Goal: Information Seeking & Learning: Learn about a topic

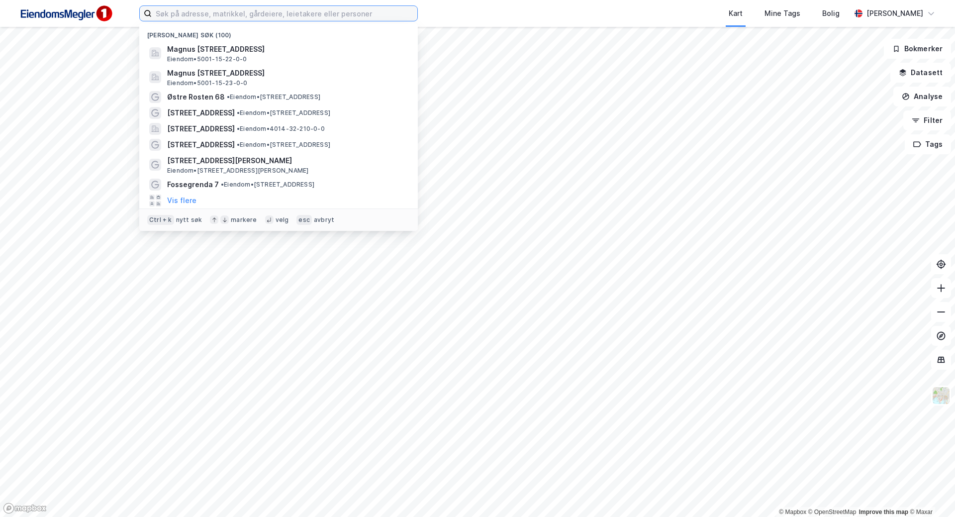
click at [363, 13] on input at bounding box center [285, 13] width 266 height 15
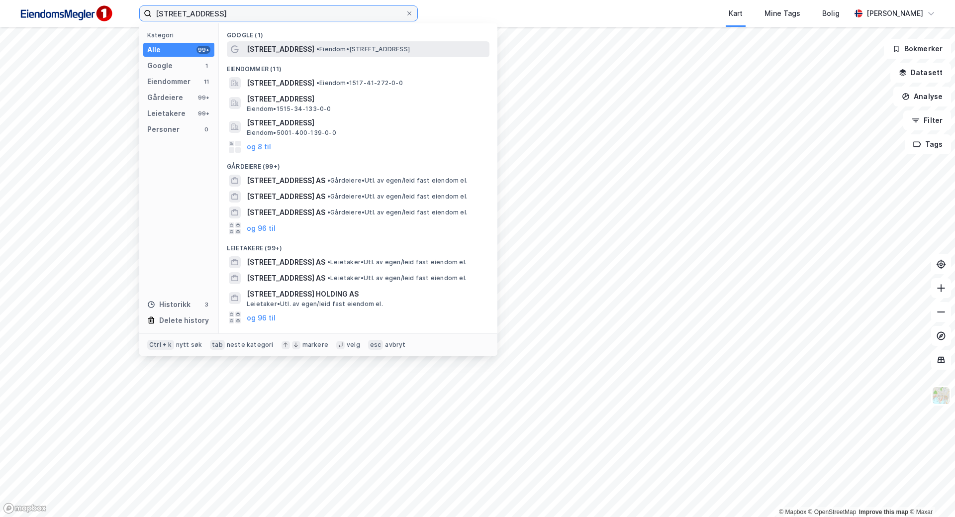
type input "[STREET_ADDRESS]"
click at [319, 49] on span "• Eiendom • [STREET_ADDRESS]" at bounding box center [362, 49] width 93 height 8
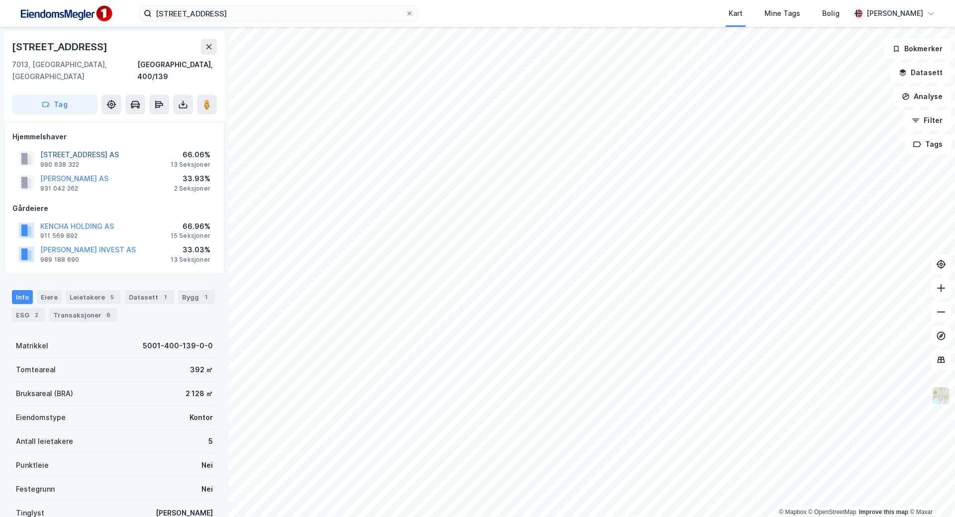
click at [0, 0] on button "[STREET_ADDRESS] AS" at bounding box center [0, 0] width 0 height 0
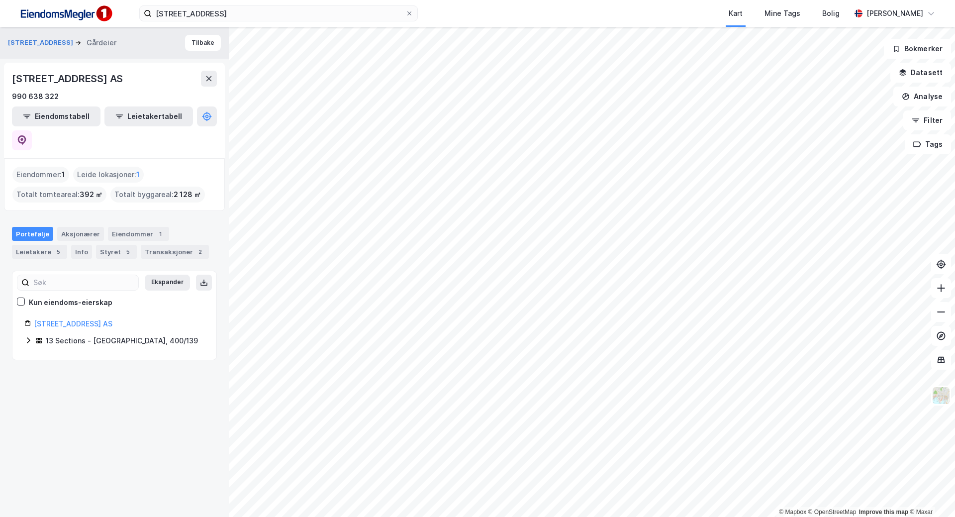
click at [155, 335] on div "13 Sections - [GEOGRAPHIC_DATA], 400/139" at bounding box center [122, 341] width 152 height 12
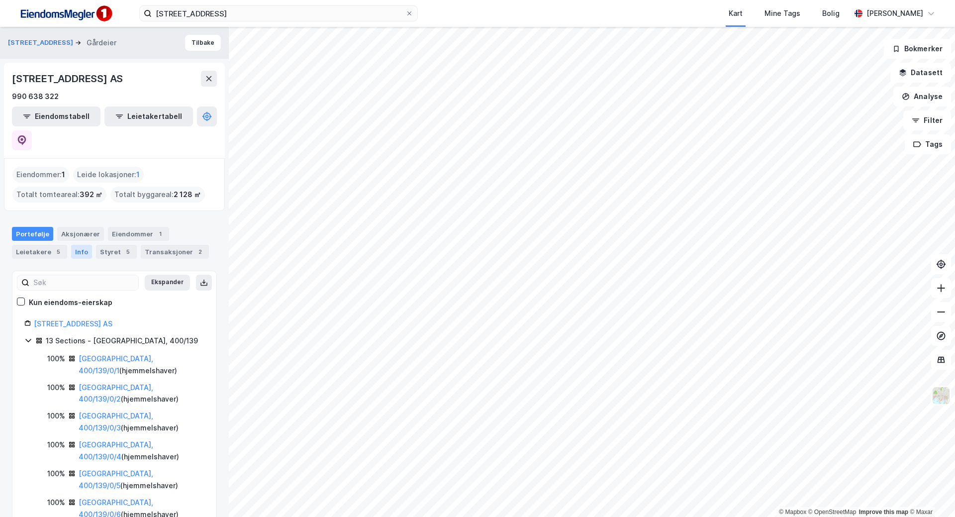
click at [78, 245] on div "Info" at bounding box center [81, 252] width 21 height 14
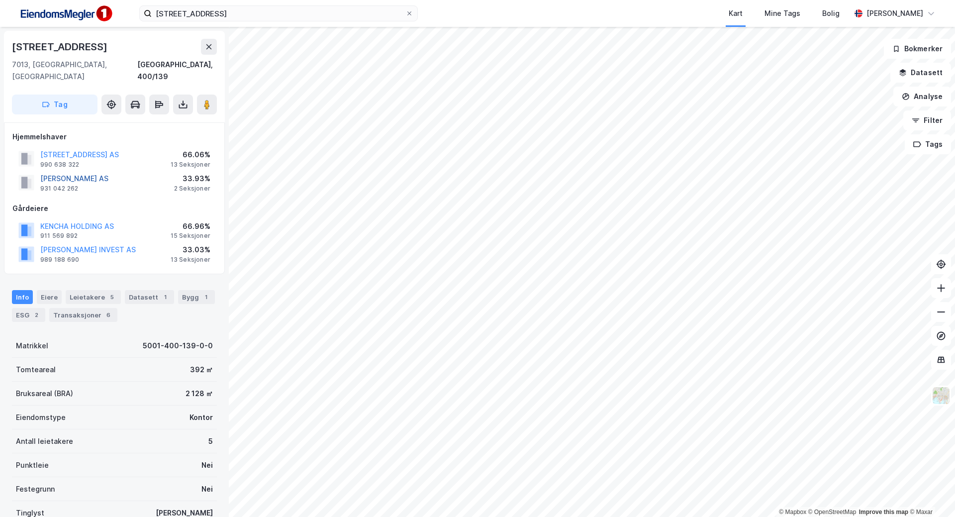
click at [0, 0] on button "[PERSON_NAME] AS" at bounding box center [0, 0] width 0 height 0
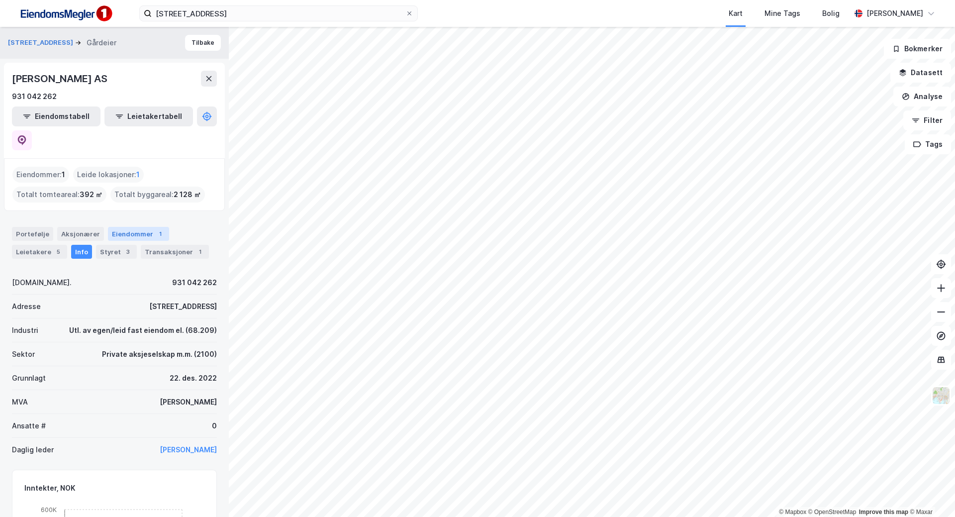
click at [124, 227] on div "Eiendommer 1" at bounding box center [138, 234] width 61 height 14
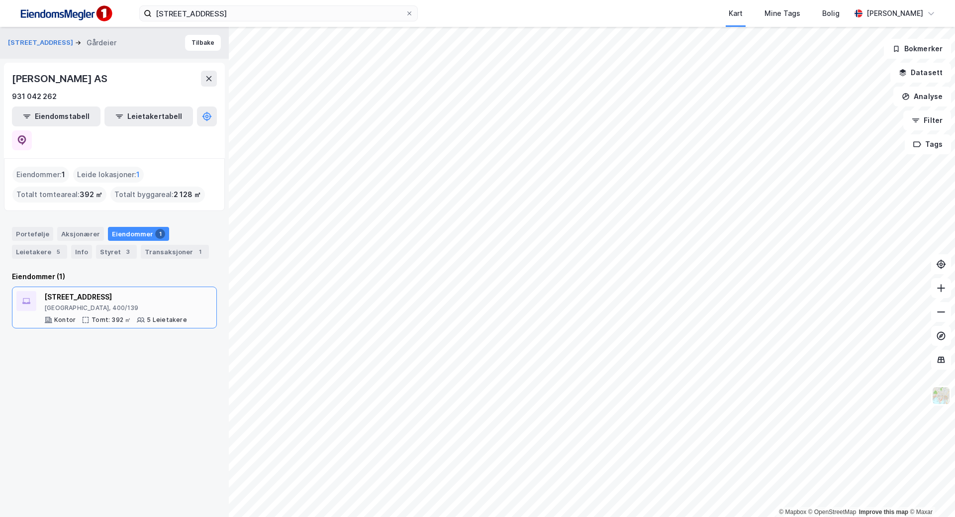
click at [62, 291] on div "[STREET_ADDRESS]" at bounding box center [115, 297] width 143 height 12
